Goal: Transaction & Acquisition: Purchase product/service

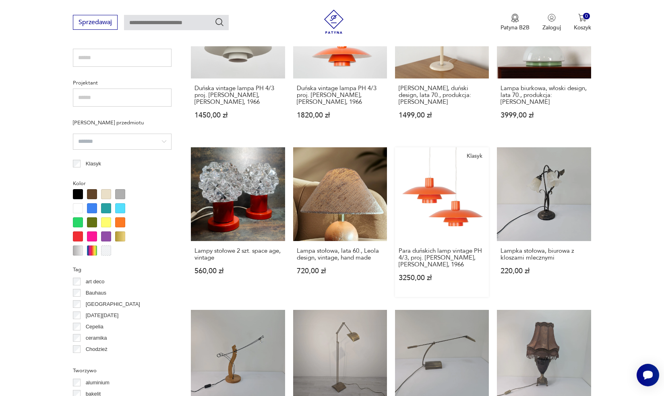
click at [450, 176] on link "Klasyk Para duńskich lamp vintage PH 4/3, proj. [PERSON_NAME], [PERSON_NAME], 1…" at bounding box center [442, 222] width 94 height 150
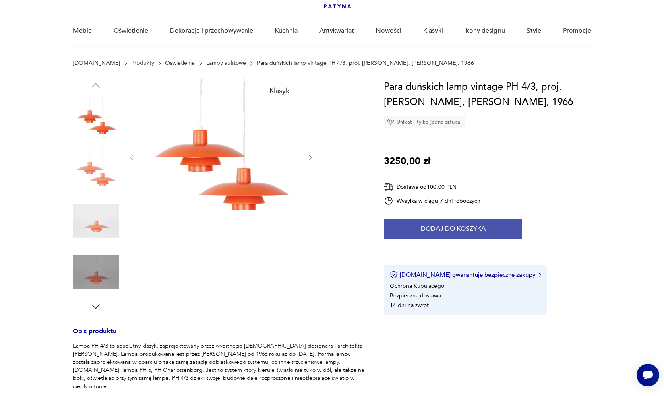
scroll to position [81, 0]
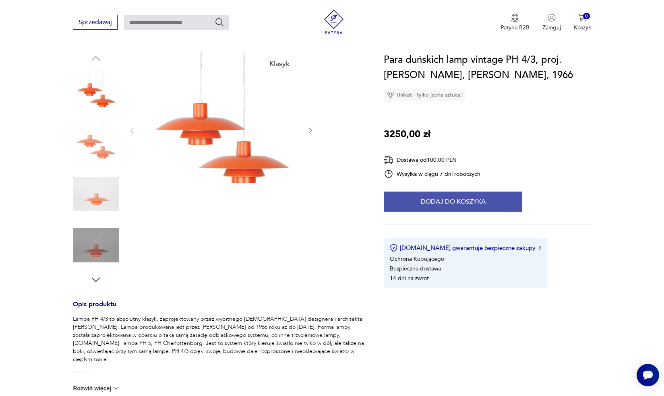
click at [431, 199] on button "Dodaj do koszyka" at bounding box center [453, 202] width 138 height 20
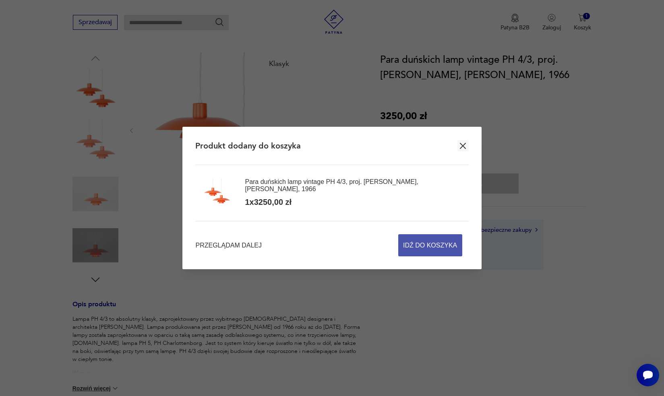
click at [434, 246] on span "Idź do koszyka" at bounding box center [430, 245] width 54 height 21
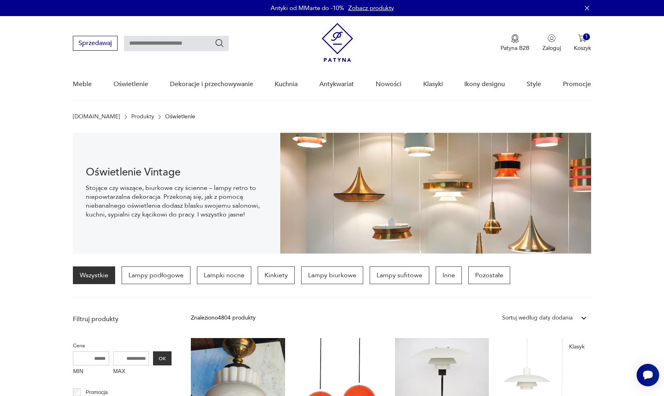
click at [588, 6] on icon "button" at bounding box center [587, 8] width 8 height 8
